Goal: Task Accomplishment & Management: Complete application form

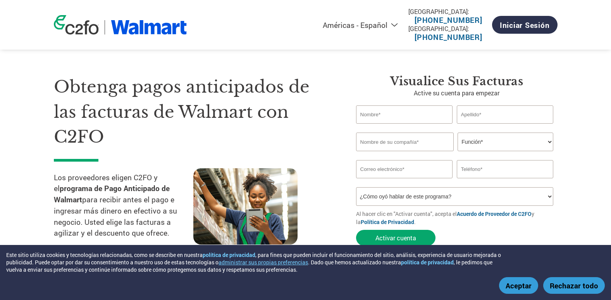
select select "es-MX"
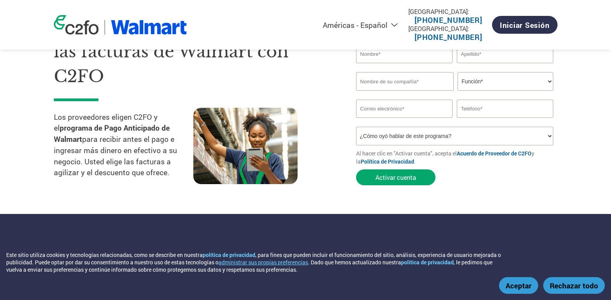
scroll to position [155, 0]
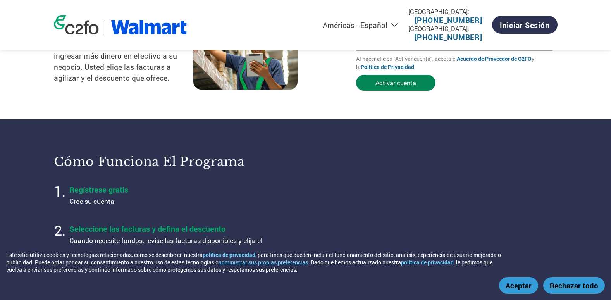
click at [393, 88] on button "Activar cuenta" at bounding box center [395, 83] width 79 height 16
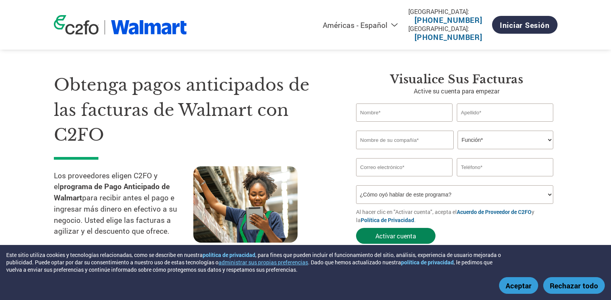
scroll to position [0, 0]
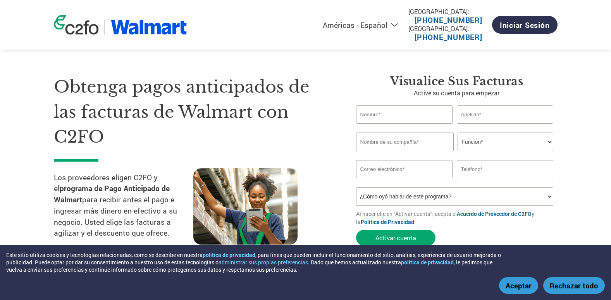
click at [397, 115] on input "text" at bounding box center [404, 114] width 97 height 18
type input "ENMANUELIS"
type input "[PERSON_NAME]"
type input "PESQUERA TRANS ANTARTIC LIMITADA"
type input "[EMAIL_ADDRESS][DOMAIN_NAME]"
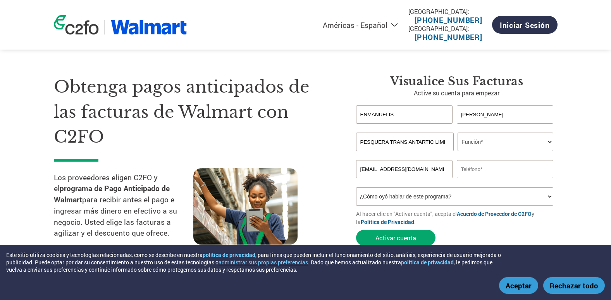
click at [505, 117] on input "[PERSON_NAME]" at bounding box center [505, 114] width 97 height 18
type input "J"
type input "e"
type input "R"
type input "[PERSON_NAME]"
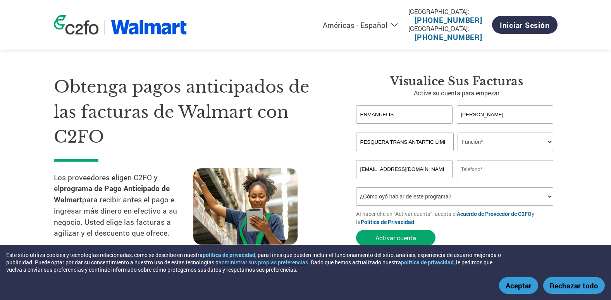
click at [485, 144] on select "Función* Director financiero Interventor Gestor de créditos Director de finanza…" at bounding box center [505, 141] width 96 height 19
select select "CREDIT_MANAGER"
click at [457, 132] on select "Función* Director financiero Interventor Gestor de créditos Director de finanza…" at bounding box center [505, 141] width 96 height 19
click at [477, 174] on input "text" at bounding box center [505, 169] width 97 height 18
click at [494, 171] on input "text" at bounding box center [505, 169] width 97 height 18
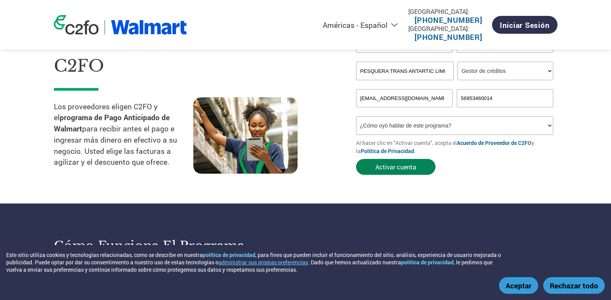
scroll to position [77, 0]
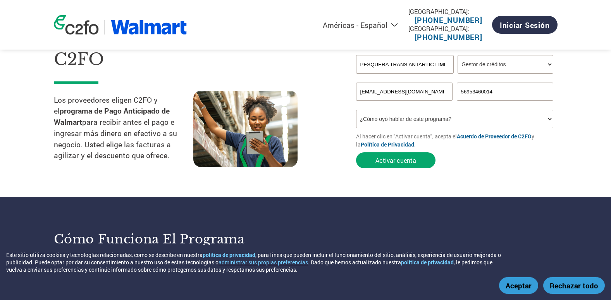
type input "56953460014"
click at [471, 119] on select "¿Cómo oyó hablar de este programa? Recibió una carta Correo electrónico Redes s…" at bounding box center [455, 119] width 198 height 19
select select "Email"
click at [356, 110] on select "¿Cómo oyó hablar de este programa? Recibió una carta Correo electrónico Redes s…" at bounding box center [455, 119] width 198 height 19
click at [394, 160] on button "Activar cuenta" at bounding box center [395, 160] width 79 height 16
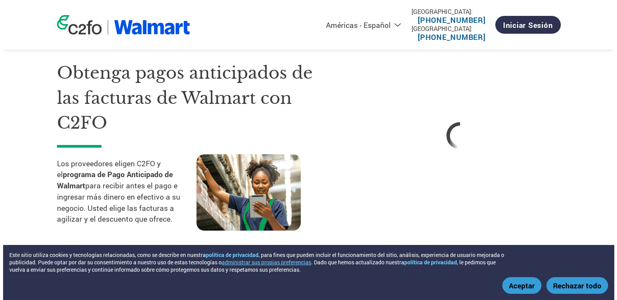
scroll to position [0, 0]
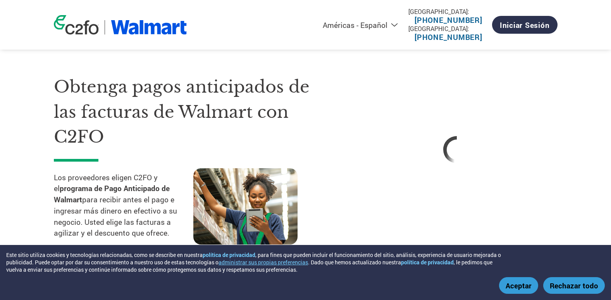
select select "es-MX"
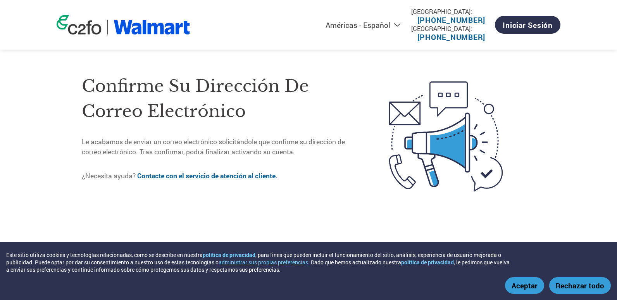
click at [525, 287] on button "Aceptar" at bounding box center [524, 285] width 39 height 17
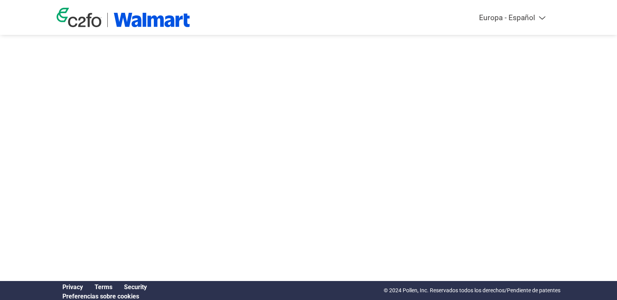
select select "es-ES"
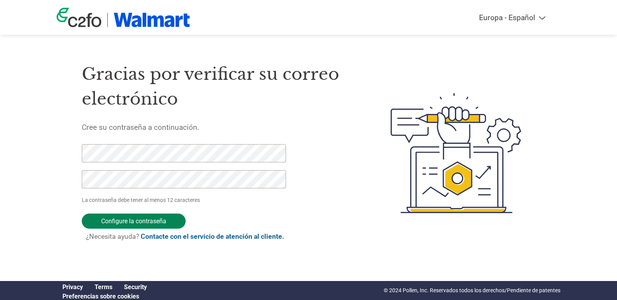
click at [150, 220] on input "Configure la contraseña" at bounding box center [134, 220] width 104 height 15
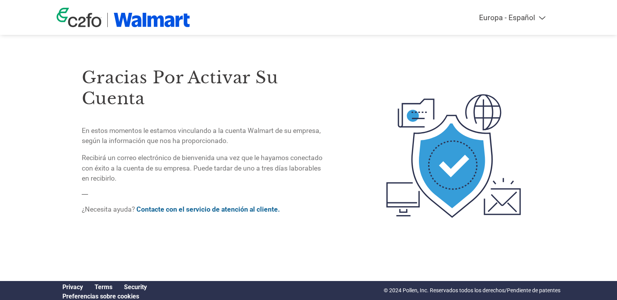
click at [160, 130] on p "En estos momentos le estamos vinculando a la cuenta Walmart de su empresa, segú…" at bounding box center [204, 136] width 245 height 21
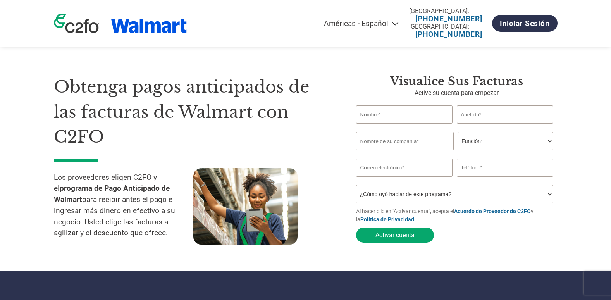
select select "es-MX"
click at [513, 24] on link "Iniciar sesión" at bounding box center [524, 23] width 65 height 17
